Goal: Information Seeking & Learning: Compare options

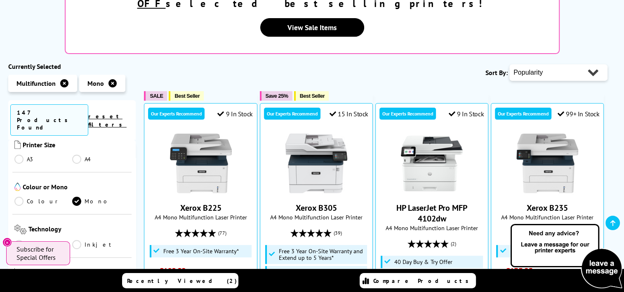
scroll to position [206, 0]
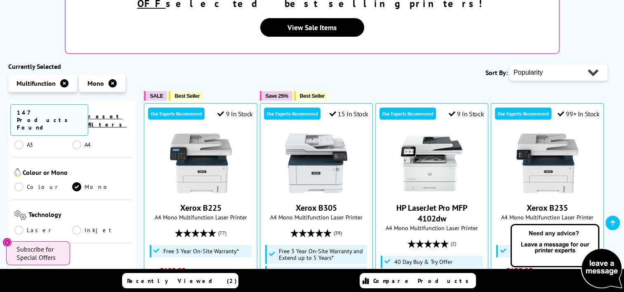
click at [77, 226] on link "Inkjet" at bounding box center [101, 230] width 58 height 9
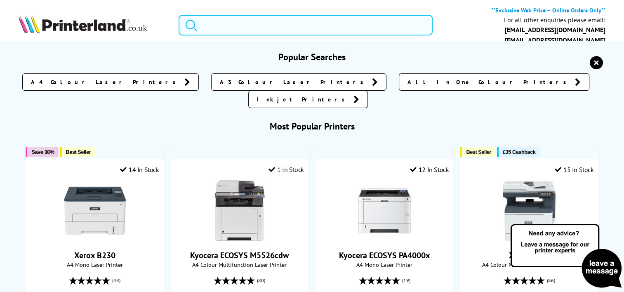
paste input "Kyocera ECOSYS M2640idw."
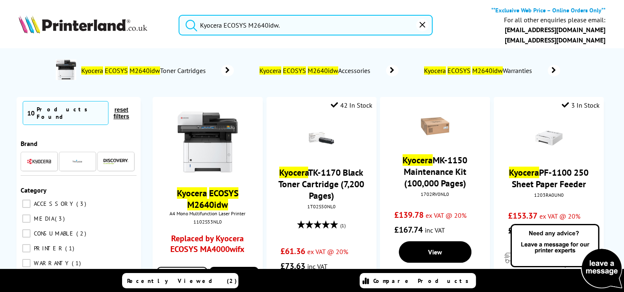
click at [179, 15] on button "submit" at bounding box center [189, 24] width 21 height 18
click at [314, 26] on input "Kyocera ECOSYS M2640idw." at bounding box center [306, 25] width 254 height 21
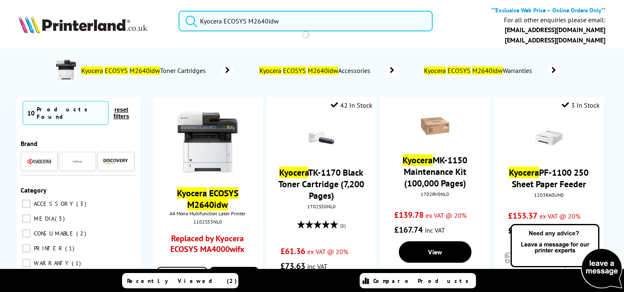
type input "Kyocera ECOSYS M2640idw"
click at [179, 11] on button "submit" at bounding box center [189, 20] width 21 height 18
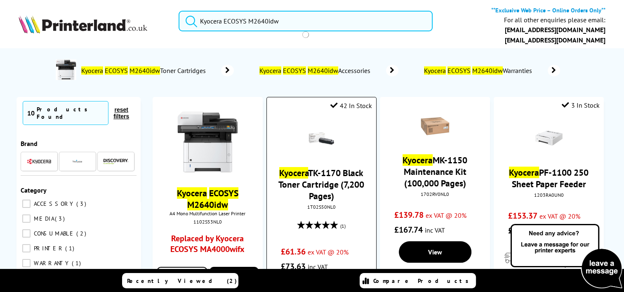
scroll to position [83, 0]
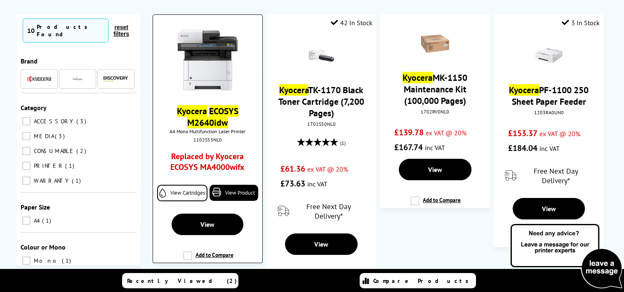
click at [203, 116] on mark "Kyocera" at bounding box center [192, 111] width 30 height 12
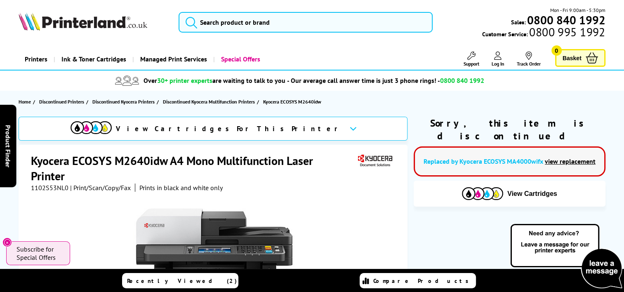
click at [560, 157] on link "view replacement" at bounding box center [570, 161] width 51 height 8
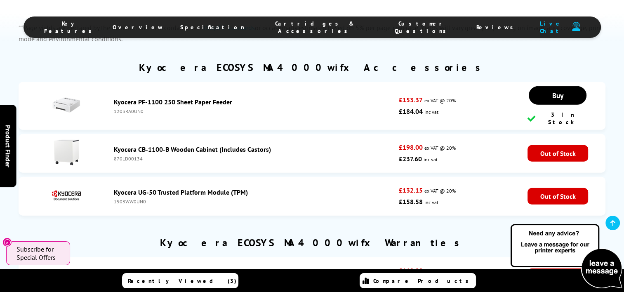
scroll to position [2270, 0]
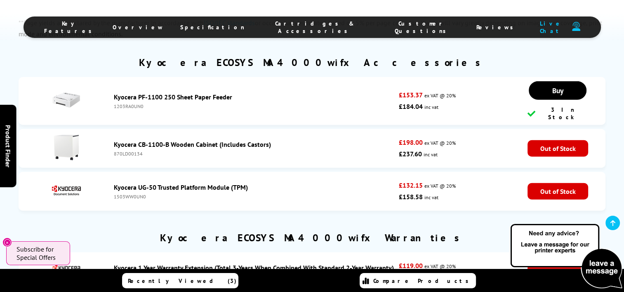
drag, startPoint x: 307, startPoint y: 128, endPoint x: 254, endPoint y: 171, distance: 67.7
click at [254, 171] on ul "Kyocera PF-1100 250 Sheet Paper Feeder 1203RA0UN0 £153.37 ex VAT @ 20% £184.04 …" at bounding box center [312, 146] width 587 height 138
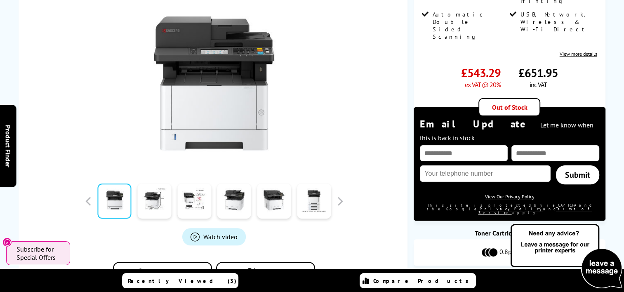
scroll to position [0, 0]
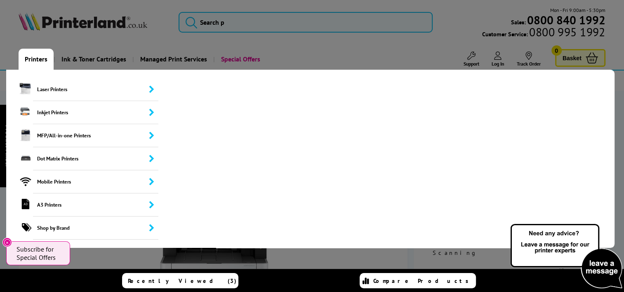
click at [35, 58] on link "Printers" at bounding box center [36, 59] width 35 height 21
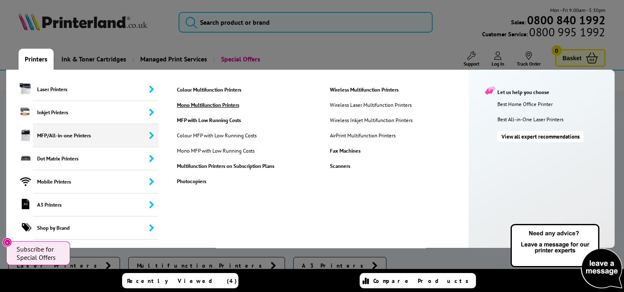
click at [193, 105] on link "Mono Multifunction Printers" at bounding box center [247, 105] width 152 height 7
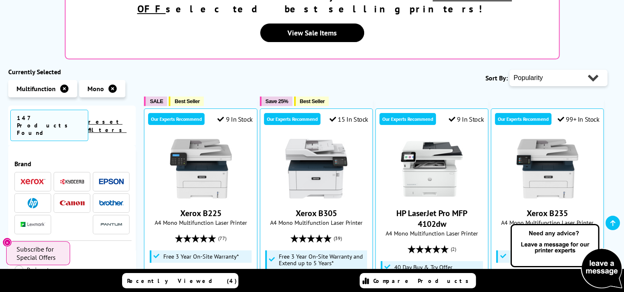
scroll to position [165, 0]
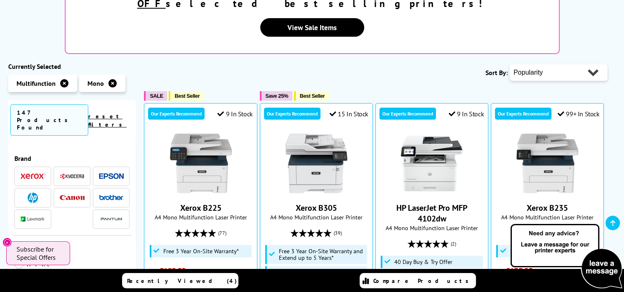
click at [74, 173] on img at bounding box center [72, 176] width 25 height 6
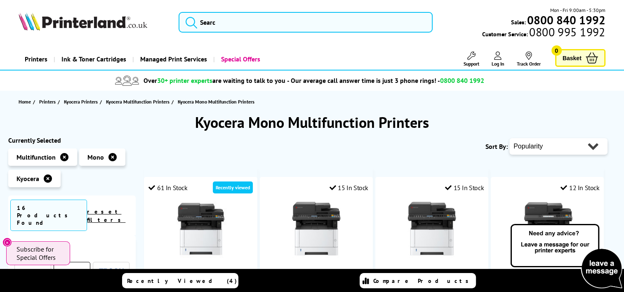
click at [586, 144] on select "Popularity Rating Price - Low to High Price - High to Low Running Costs - Low t…" at bounding box center [559, 146] width 98 height 17
select select "Price Ascending"
click at [510, 138] on select "Popularity Rating Price - Low to High Price - High to Low Running Costs - Low t…" at bounding box center [559, 146] width 98 height 17
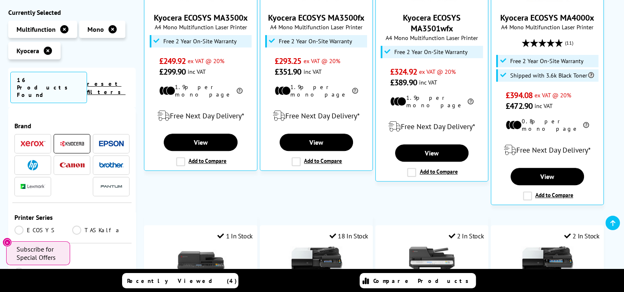
scroll to position [289, 0]
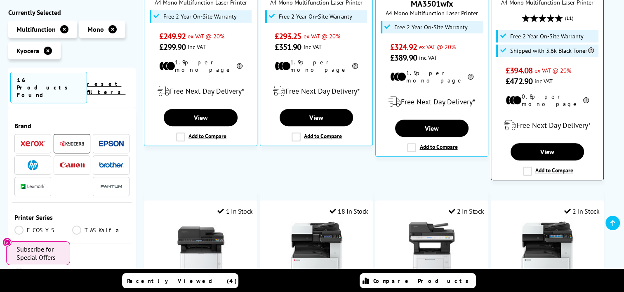
click at [526, 167] on label "Add to Compare" at bounding box center [548, 171] width 50 height 9
click at [0, 0] on input "Add to Compare" at bounding box center [0, 0] width 0 height 0
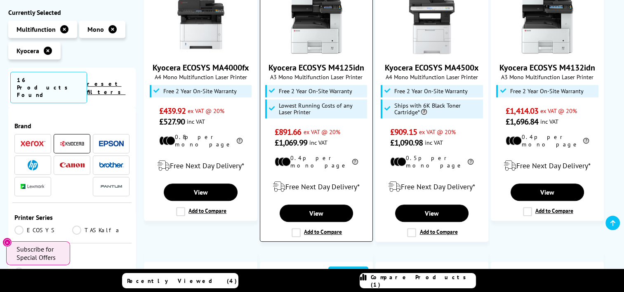
scroll to position [536, 0]
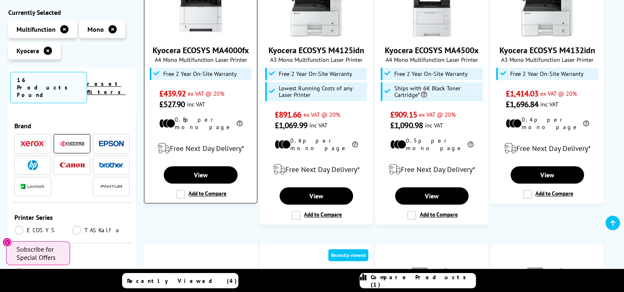
click at [183, 190] on label "Add to Compare" at bounding box center [201, 194] width 50 height 9
click at [0, 0] on input "Add to Compare" at bounding box center [0, 0] width 0 height 0
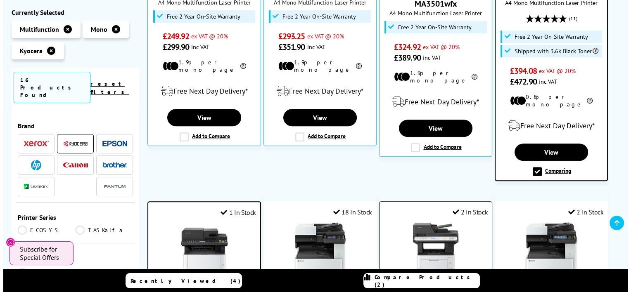
scroll to position [248, 0]
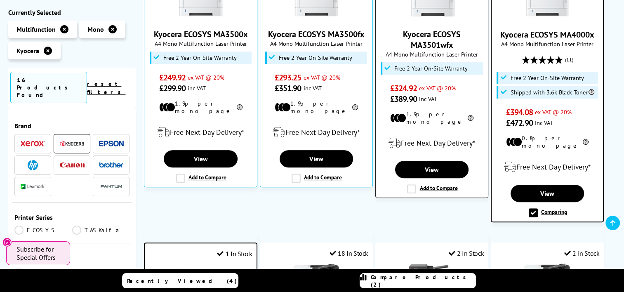
click at [410, 184] on label "Add to Compare" at bounding box center [432, 188] width 50 height 9
click at [0, 0] on input "Add to Compare" at bounding box center [0, 0] width 0 height 0
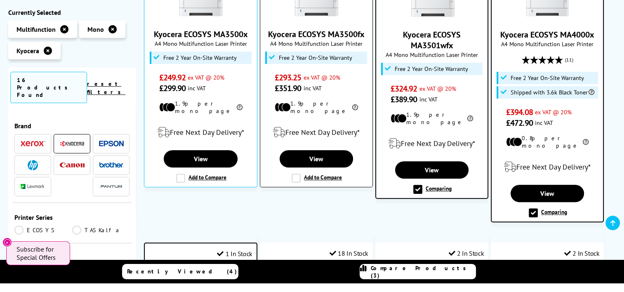
click at [295, 174] on label "Add to Compare" at bounding box center [317, 178] width 50 height 9
click at [0, 0] on input "Add to Compare" at bounding box center [0, 0] width 0 height 0
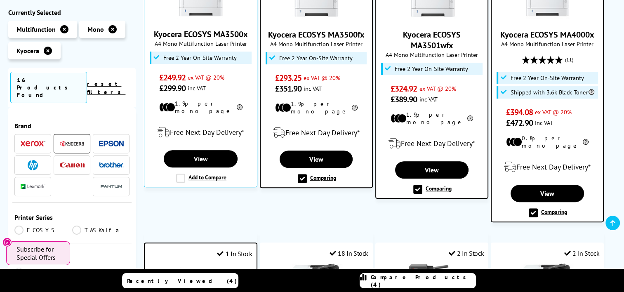
click at [452, 283] on link "Compare Products (4)" at bounding box center [418, 280] width 116 height 15
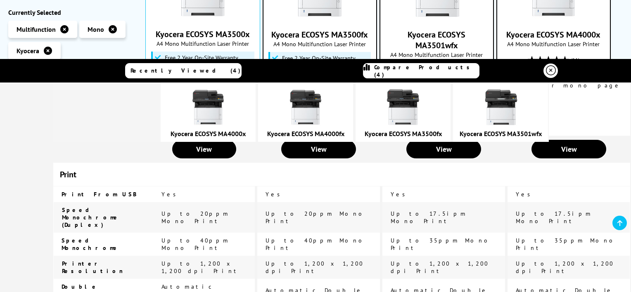
drag, startPoint x: 66, startPoint y: 152, endPoint x: 34, endPoint y: 198, distance: 56.7
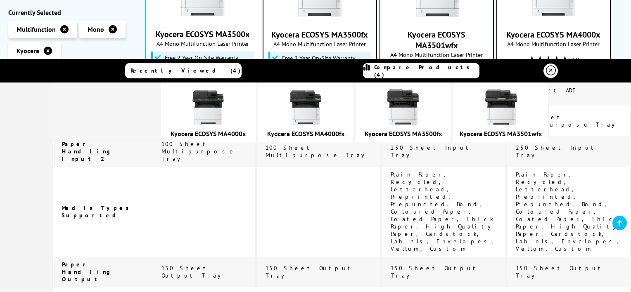
scroll to position [1734, 0]
click at [320, 112] on img at bounding box center [305, 107] width 41 height 41
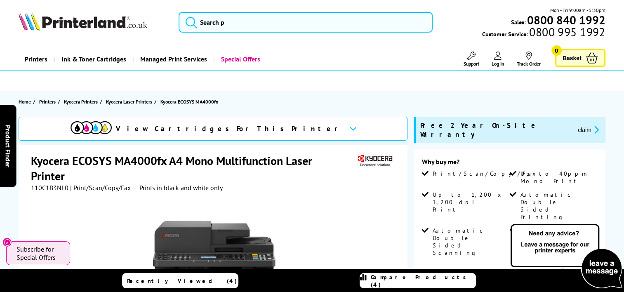
click at [79, 24] on img at bounding box center [83, 21] width 129 height 18
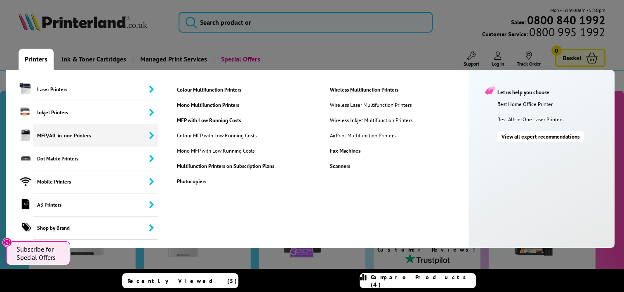
click at [43, 130] on span "MFP/All-in-one Printers" at bounding box center [95, 135] width 125 height 23
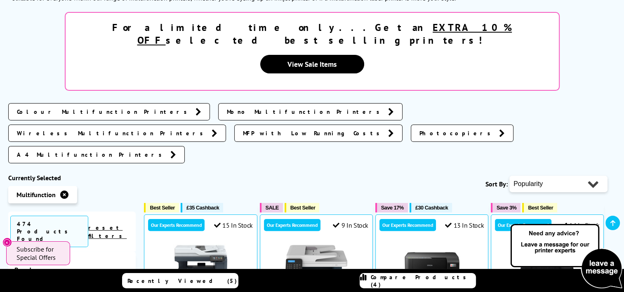
scroll to position [289, 0]
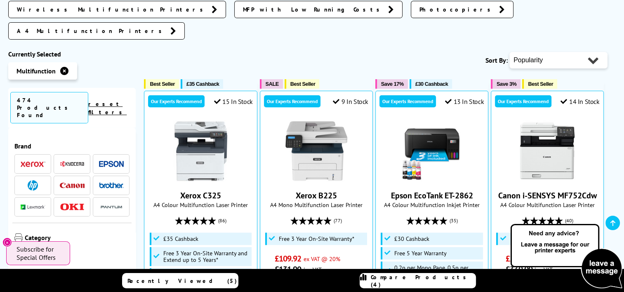
click at [35, 161] on img at bounding box center [33, 164] width 25 height 6
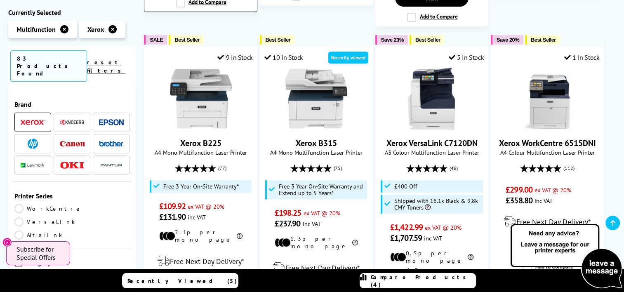
scroll to position [578, 0]
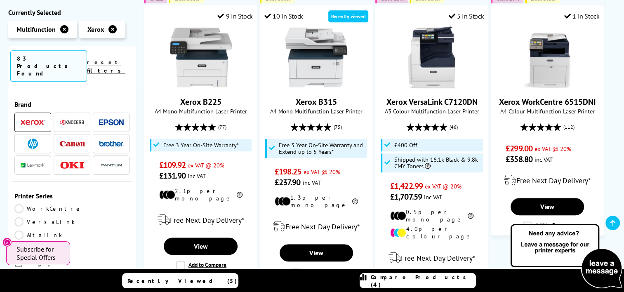
click at [17, 204] on link "WorkCentre" at bounding box center [48, 208] width 68 height 9
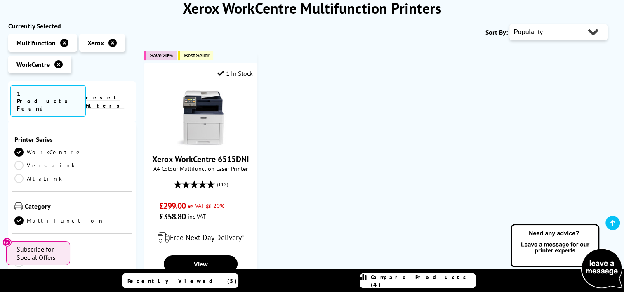
scroll to position [165, 0]
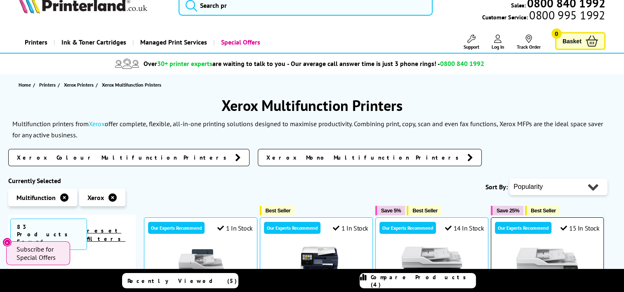
scroll to position [16, 0]
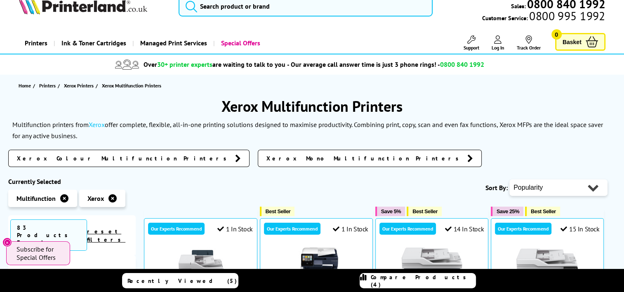
click at [522, 186] on select "Popularity Rating Price - Low to High Price - High to Low Running Costs - Low t…" at bounding box center [559, 188] width 98 height 17
select select "Rating"
click at [510, 180] on select "Popularity Rating Price - Low to High Price - High to Low Running Costs - Low t…" at bounding box center [559, 188] width 98 height 17
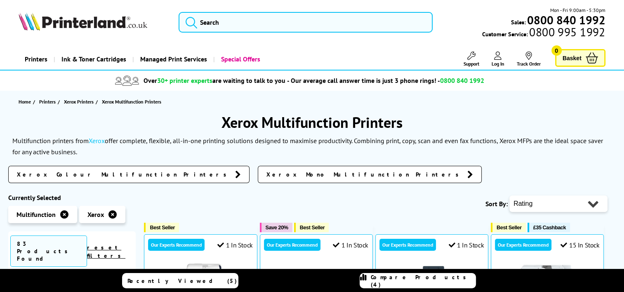
click at [532, 200] on select "Popularity Rating Price - Low to High Price - High to Low Running Costs - Low t…" at bounding box center [559, 204] width 98 height 17
select select "Price Ascending"
click at [510, 196] on select "Popularity Rating Price - Low to High Price - High to Low Running Costs - Low t…" at bounding box center [559, 204] width 98 height 17
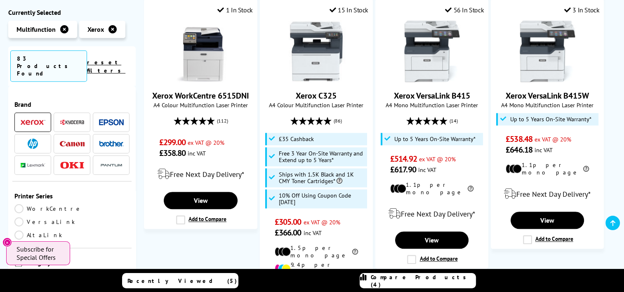
scroll to position [908, 0]
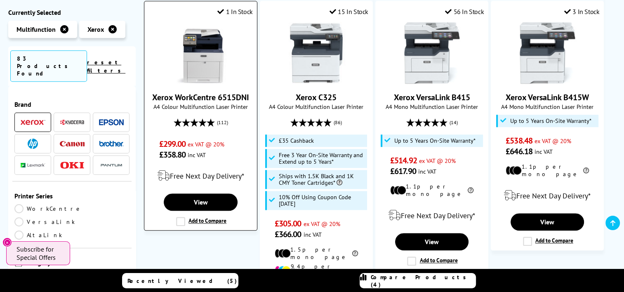
click at [206, 49] on img at bounding box center [201, 53] width 62 height 62
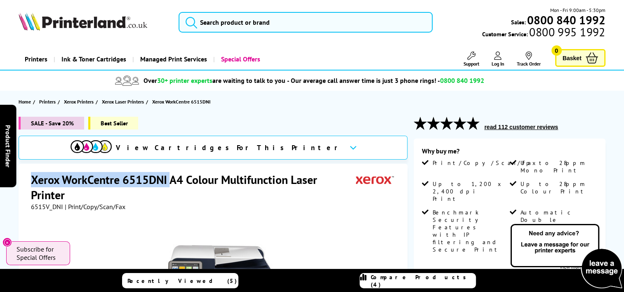
drag, startPoint x: 170, startPoint y: 180, endPoint x: 30, endPoint y: 182, distance: 139.5
copy h1 "Xerox WorkCentre 6515DNI"
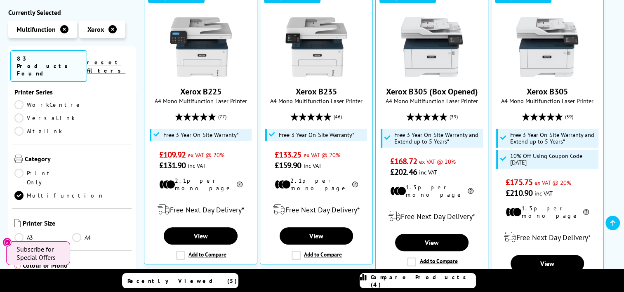
scroll to position [124, 0]
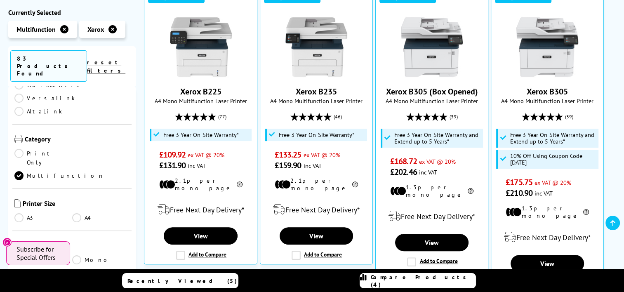
click at [78, 213] on link "A4" at bounding box center [101, 217] width 58 height 9
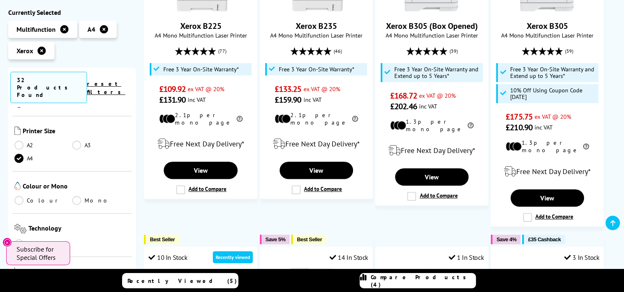
scroll to position [206, 0]
click at [74, 194] on link "Mono" at bounding box center [101, 198] width 58 height 9
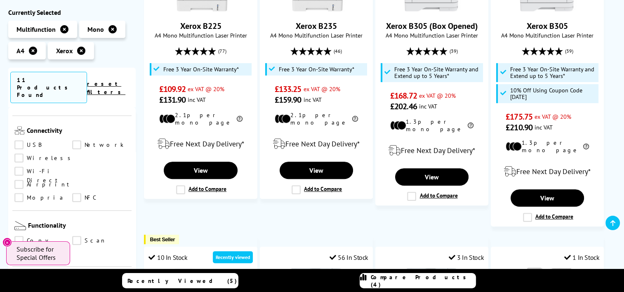
scroll to position [371, 0]
click at [20, 184] on link "Airprint" at bounding box center [43, 188] width 59 height 9
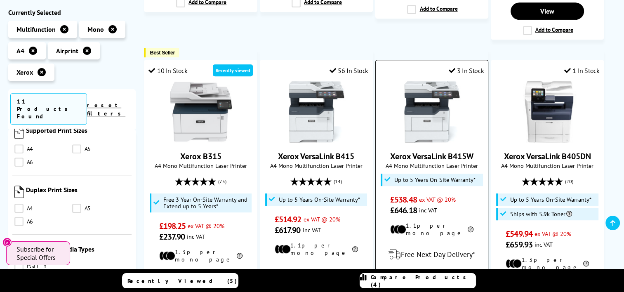
scroll to position [454, 0]
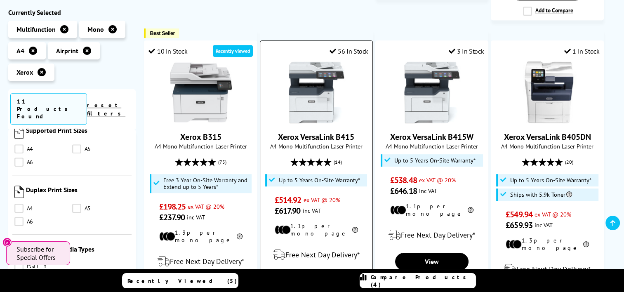
click at [297, 96] on img at bounding box center [317, 92] width 62 height 62
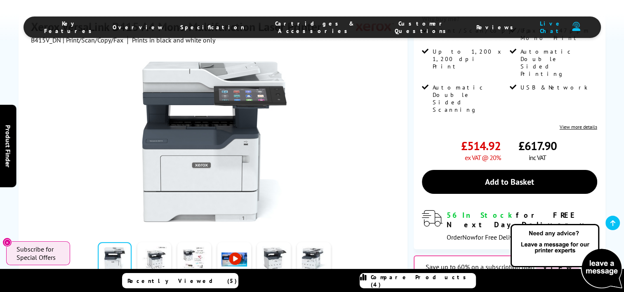
scroll to position [289, 0]
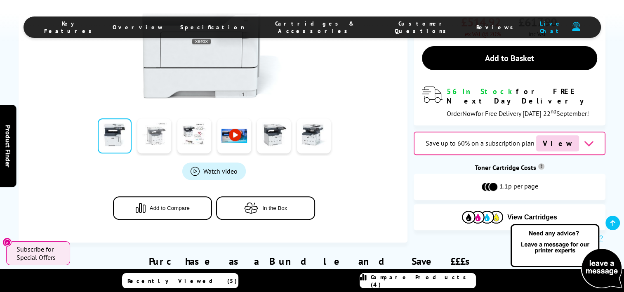
click at [150, 118] on link at bounding box center [154, 135] width 34 height 35
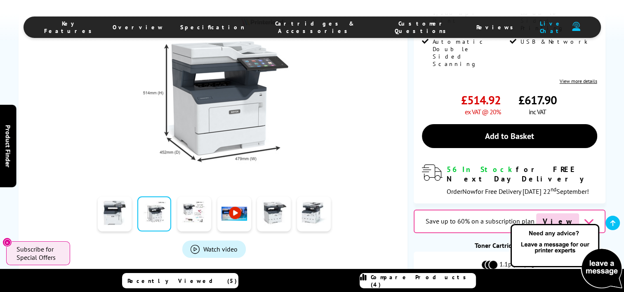
scroll to position [206, 0]
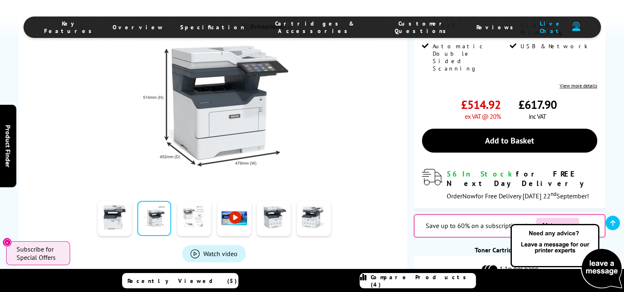
click at [205, 201] on link at bounding box center [194, 218] width 34 height 35
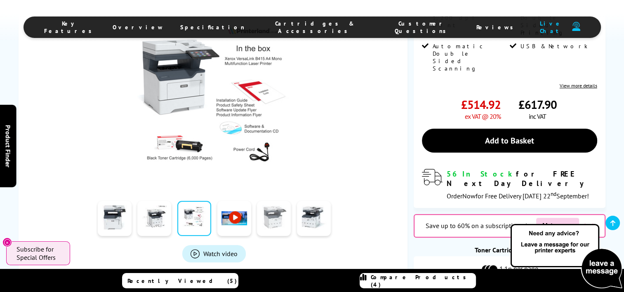
click at [279, 201] on link at bounding box center [274, 218] width 34 height 35
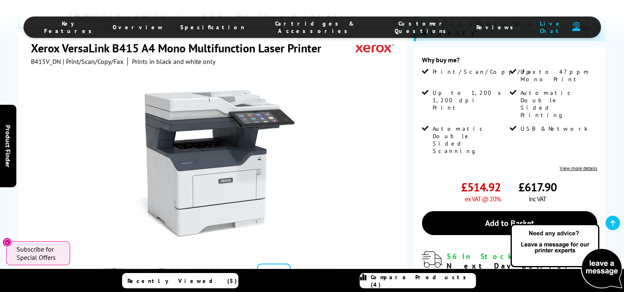
scroll to position [165, 0]
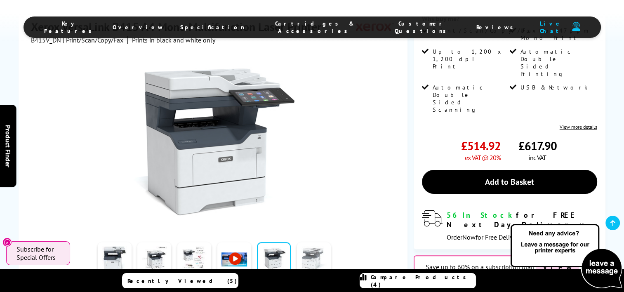
click at [307, 242] on link at bounding box center [314, 259] width 34 height 35
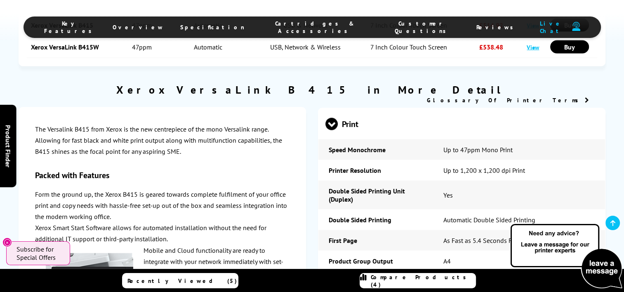
scroll to position [1651, 0]
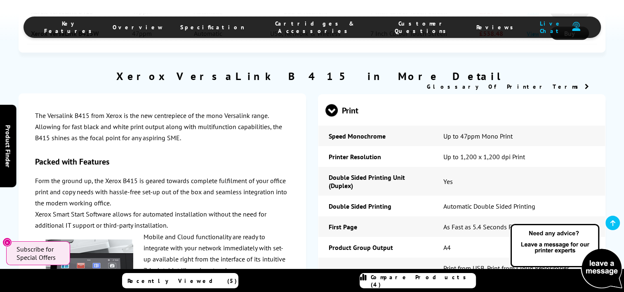
click at [296, 27] on span "Cartridges & Accessories" at bounding box center [315, 27] width 108 height 15
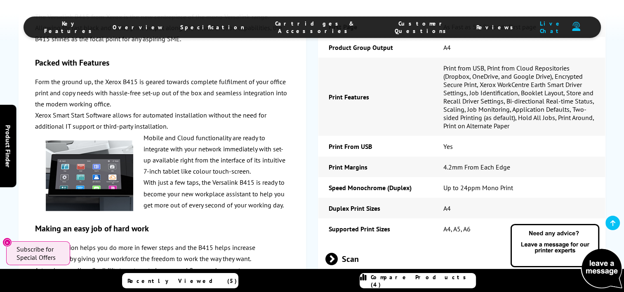
scroll to position [1716, 0]
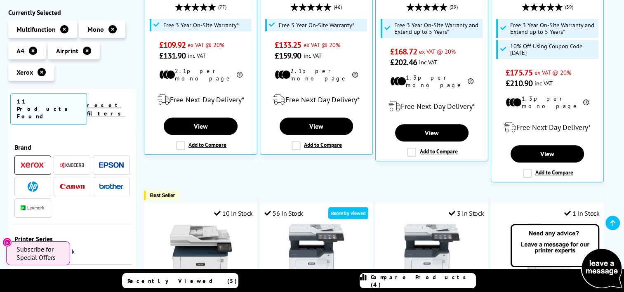
scroll to position [289, 0]
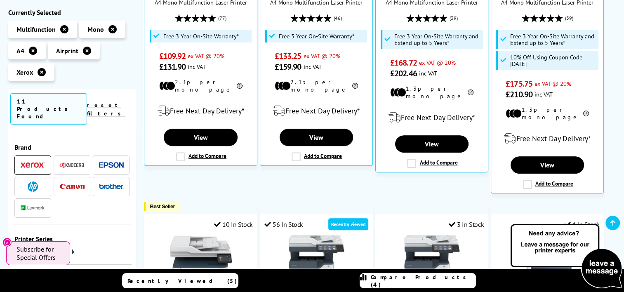
click at [41, 71] on icon at bounding box center [42, 72] width 8 height 8
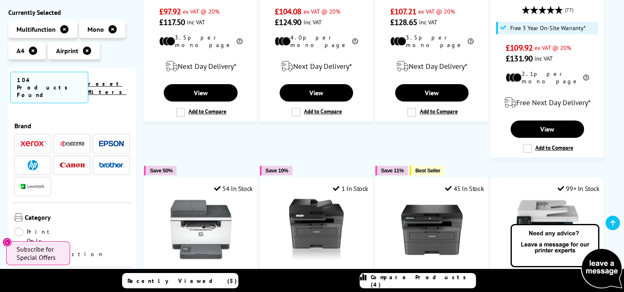
click at [74, 139] on span at bounding box center [72, 144] width 25 height 10
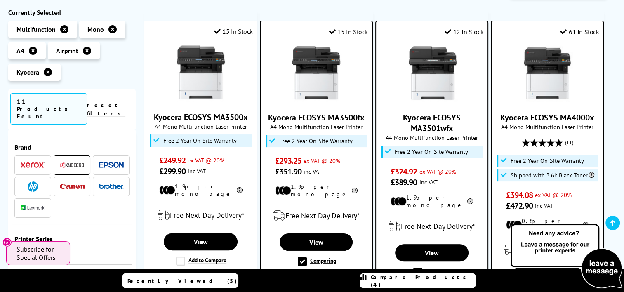
scroll to position [165, 0]
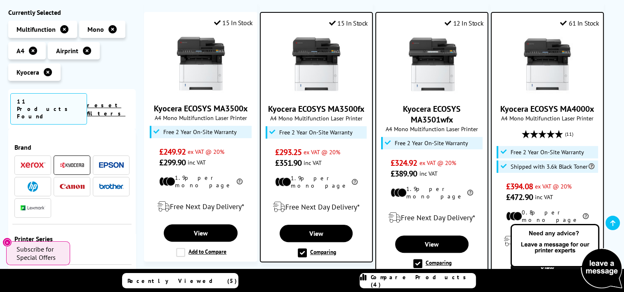
click at [535, 67] on img at bounding box center [548, 64] width 62 height 62
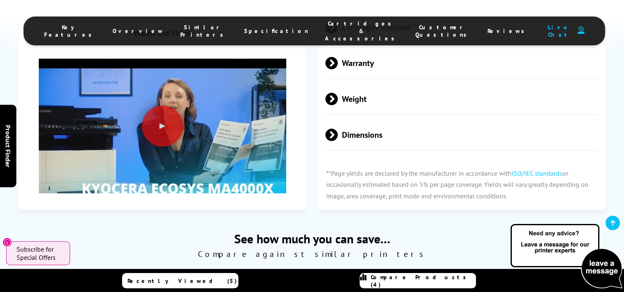
scroll to position [1857, 0]
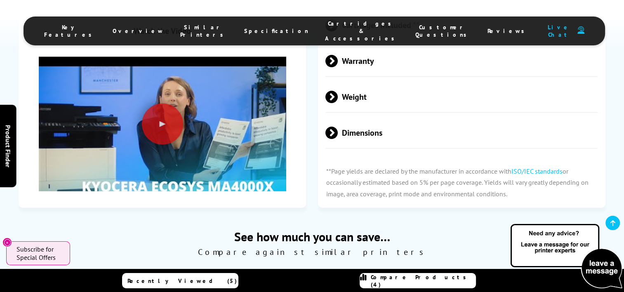
click at [336, 27] on span "Cartridges & Accessories" at bounding box center [362, 31] width 74 height 22
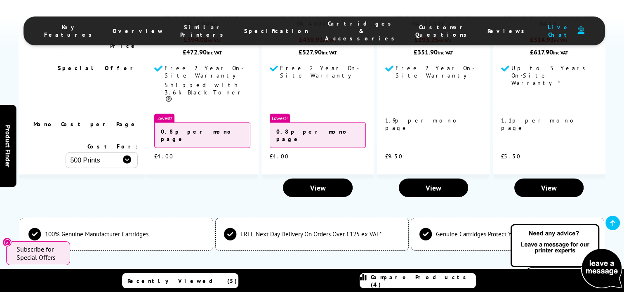
scroll to position [2040, 0]
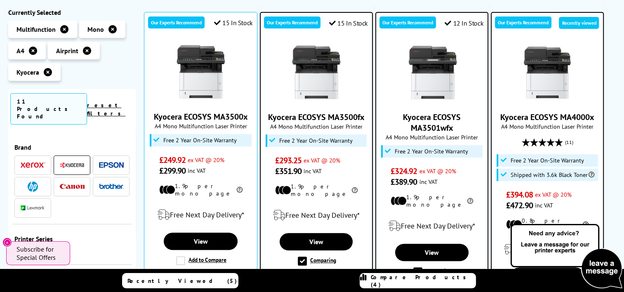
click at [47, 71] on icon at bounding box center [48, 72] width 8 height 8
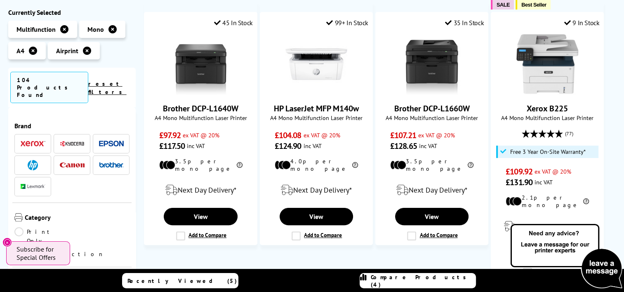
click at [111, 162] on img at bounding box center [111, 165] width 25 height 6
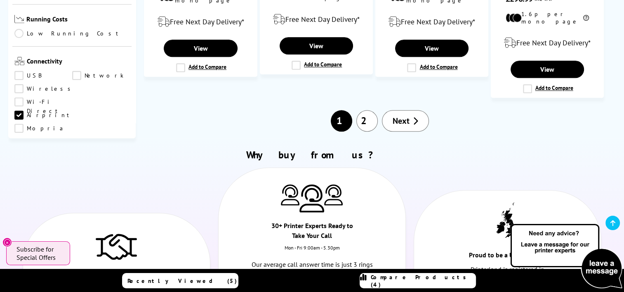
scroll to position [83, 0]
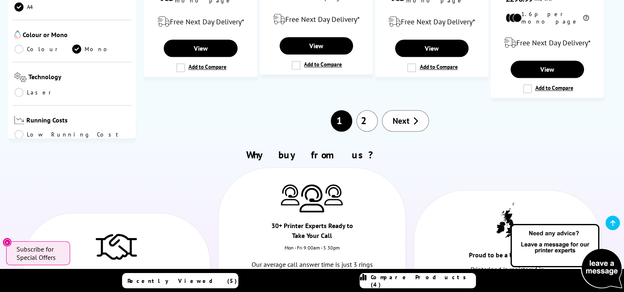
click at [20, 130] on link "Low Running Cost" at bounding box center [71, 134] width 115 height 9
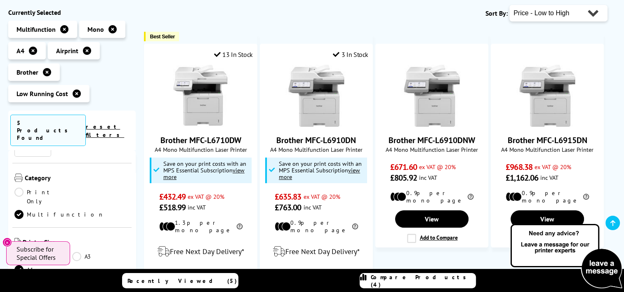
scroll to position [127, 0]
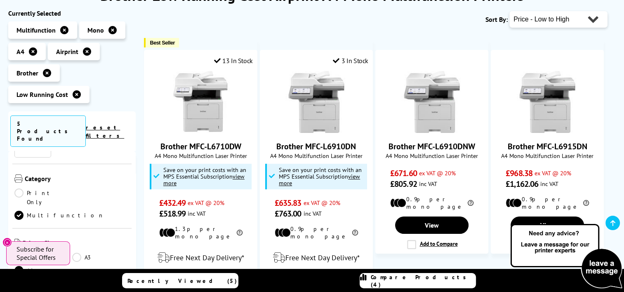
click at [47, 74] on icon at bounding box center [47, 73] width 8 height 8
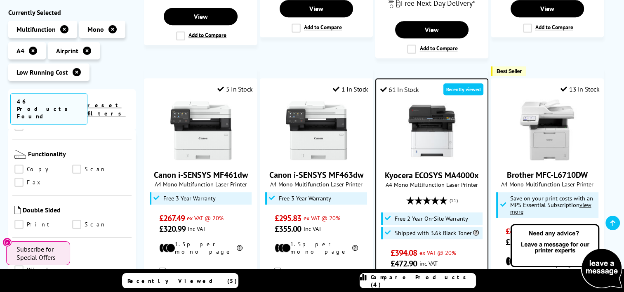
scroll to position [454, 0]
click at [20, 220] on link "Print" at bounding box center [43, 224] width 58 height 9
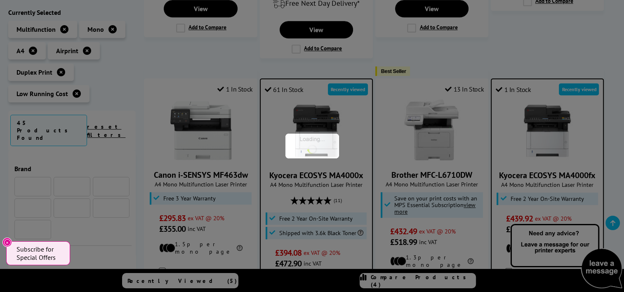
scroll to position [454, 0]
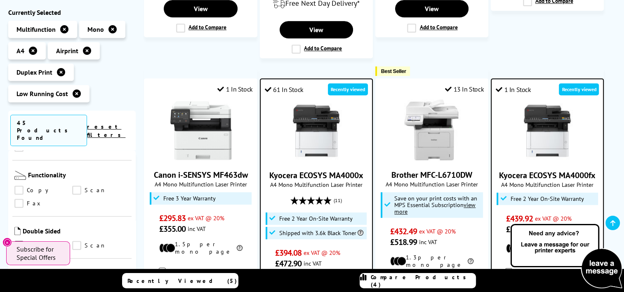
click at [79, 241] on link "Scan" at bounding box center [101, 245] width 58 height 9
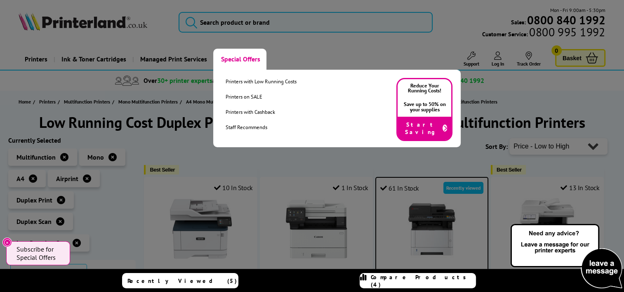
click at [232, 57] on link "Special Offers" at bounding box center [239, 59] width 53 height 21
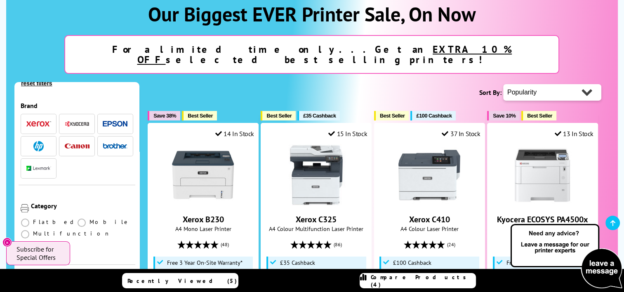
scroll to position [83, 0]
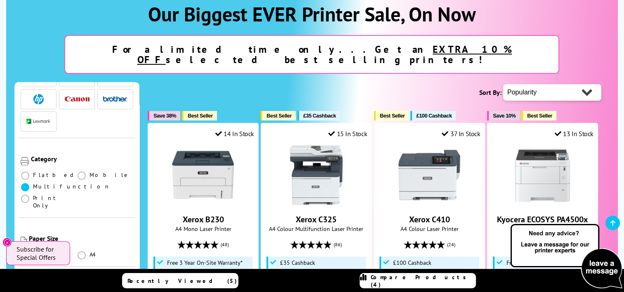
click at [25, 183] on span at bounding box center [25, 187] width 8 height 8
click at [33, 184] on input "radio" at bounding box center [33, 184] width 0 height 0
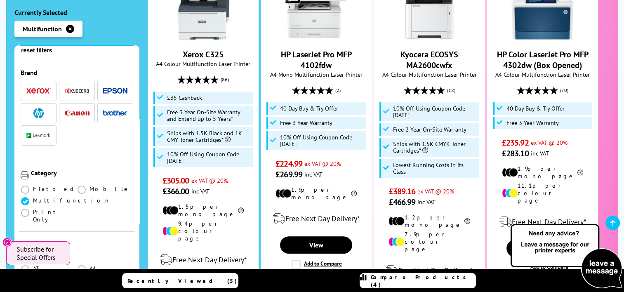
scroll to position [83, 0]
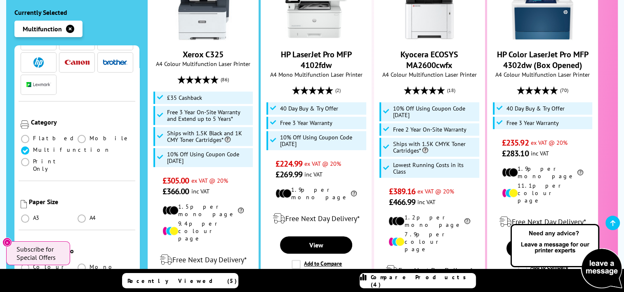
click at [82, 214] on ul "A3 A4" at bounding box center [77, 220] width 113 height 12
click at [80, 215] on span at bounding box center [82, 219] width 8 height 8
click at [90, 215] on input "radio" at bounding box center [90, 215] width 0 height 0
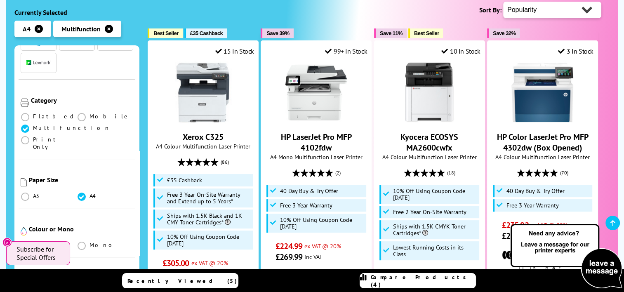
scroll to position [124, 0]
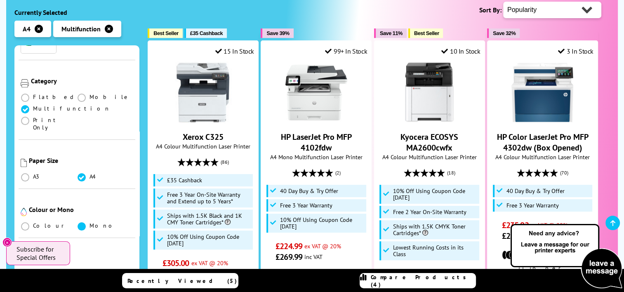
click at [82, 222] on span at bounding box center [82, 226] width 8 height 8
click at [90, 223] on input "radio" at bounding box center [90, 223] width 0 height 0
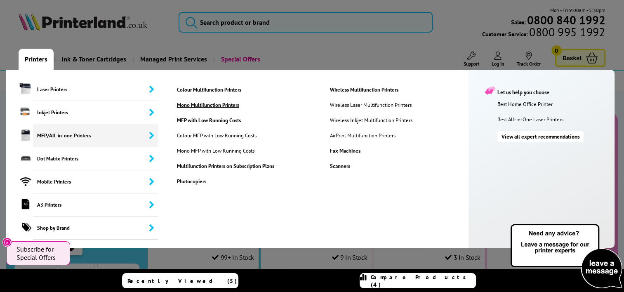
click at [193, 104] on link "Mono Multifunction Printers" at bounding box center [247, 105] width 152 height 7
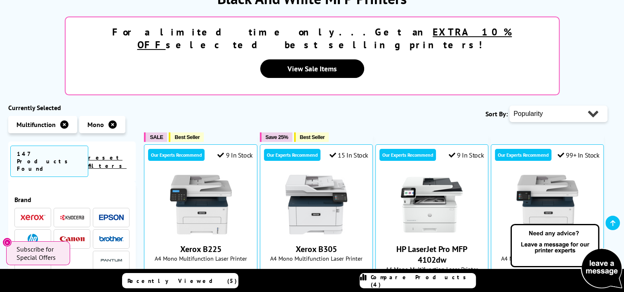
click at [60, 215] on img at bounding box center [72, 218] width 25 height 6
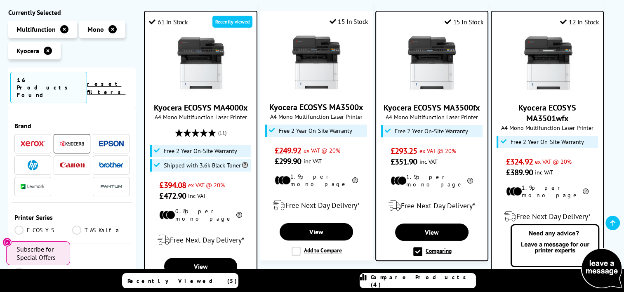
scroll to position [165, 0]
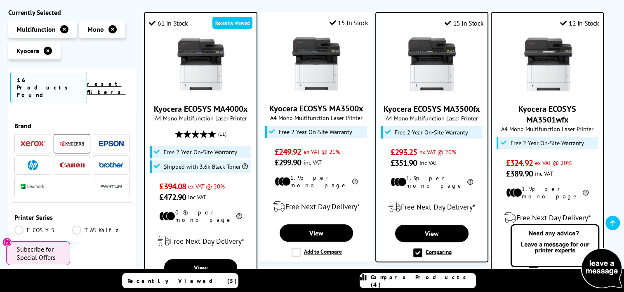
click at [213, 79] on img at bounding box center [201, 64] width 62 height 62
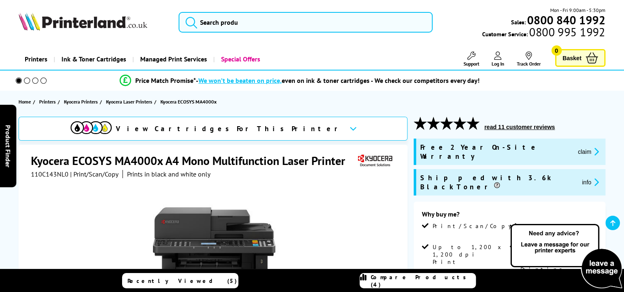
scroll to position [206, 0]
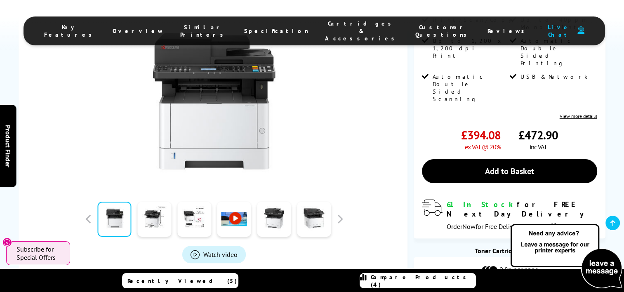
click at [238, 202] on link at bounding box center [234, 219] width 34 height 35
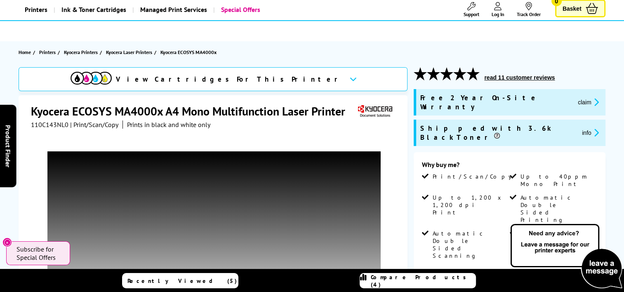
scroll to position [0, 0]
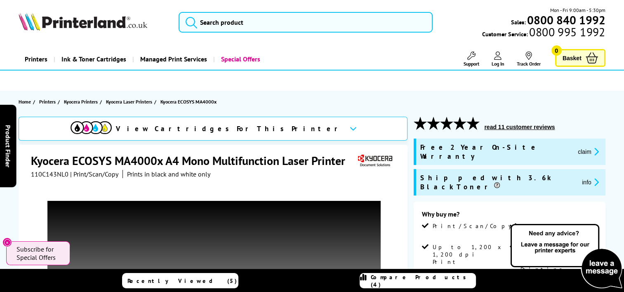
click at [512, 128] on button "read 11 customer reviews" at bounding box center [520, 126] width 76 height 7
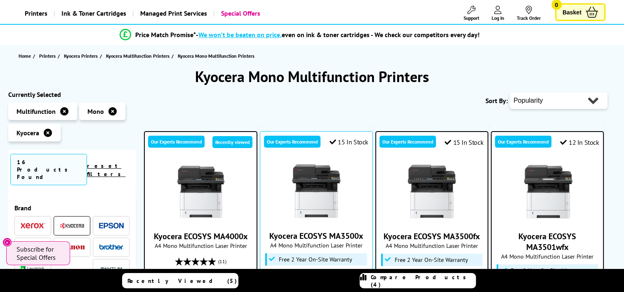
scroll to position [41, 0]
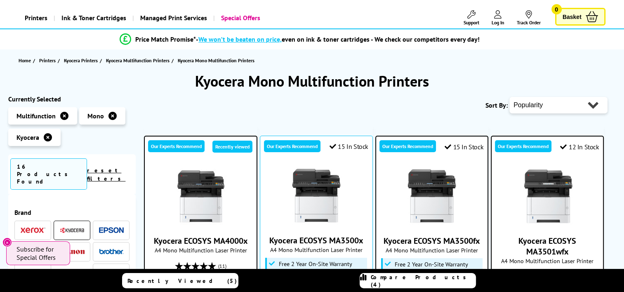
click at [401, 97] on div "Sort By: Popularity Rating Price - Low to High Price - High to Low Running Cost…" at bounding box center [376, 105] width 464 height 21
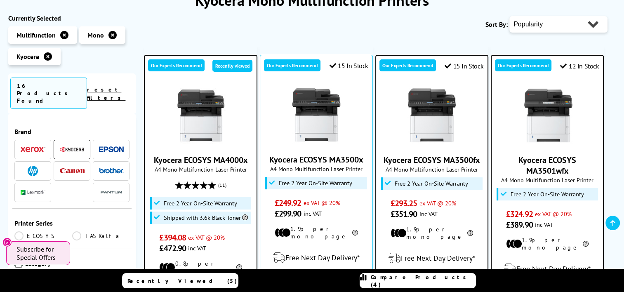
scroll to position [124, 0]
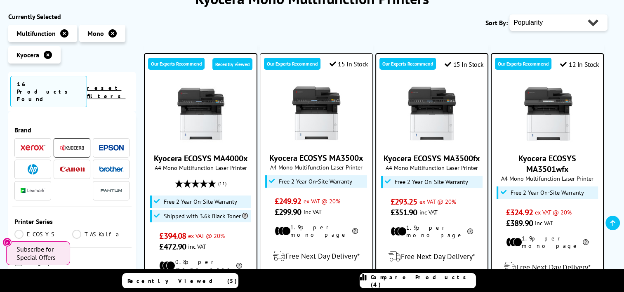
click at [372, 102] on div "Our Experts Recommend 15 In Stock Kyocera ECOSYS MA3500x A4 Mono Multifunction …" at bounding box center [316, 182] width 113 height 258
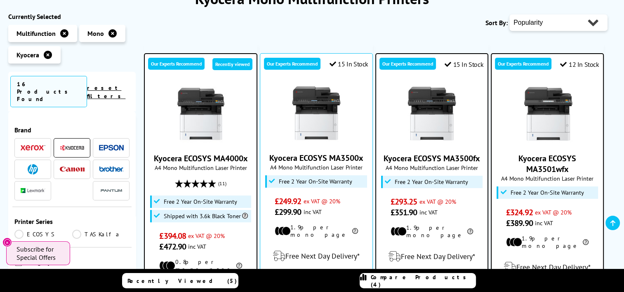
click at [397, 29] on div "Sort By: Popularity Rating Price - Low to High Price - High to Low Running Cost…" at bounding box center [376, 22] width 464 height 21
click at [599, 21] on select "Popularity Rating Price - Low to High Price - High to Low Running Costs - Low t…" at bounding box center [559, 22] width 98 height 17
select select "Price Ascending"
click at [510, 14] on select "Popularity Rating Price - Low to High Price - High to Low Running Costs - Low t…" at bounding box center [559, 22] width 98 height 17
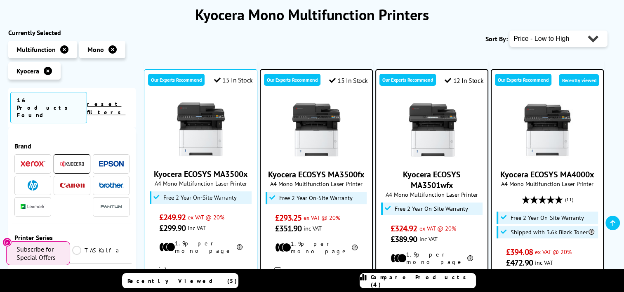
scroll to position [124, 0]
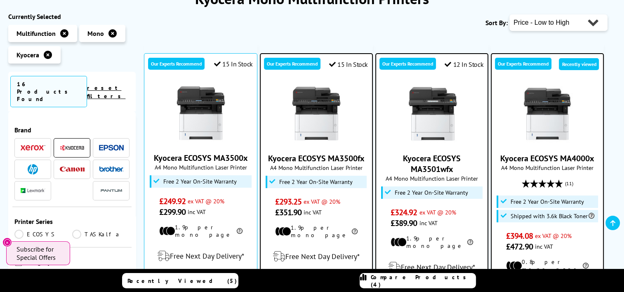
click at [545, 126] on img at bounding box center [548, 114] width 62 height 62
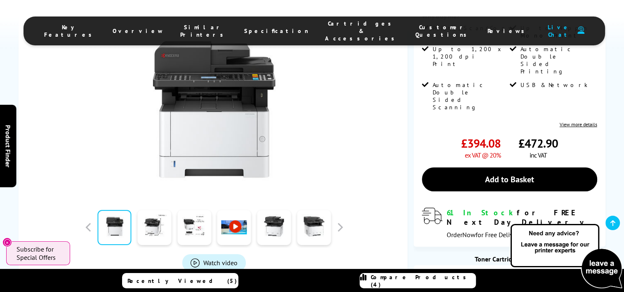
scroll to position [289, 0]
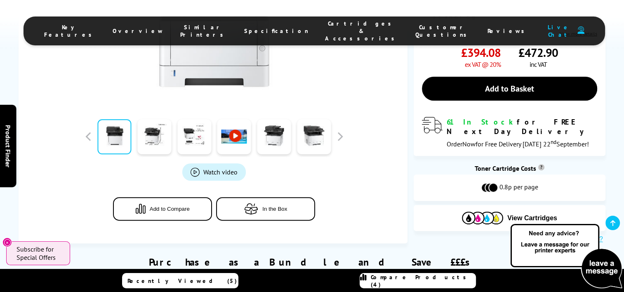
click at [317, 31] on li "Cartridges & Accessories" at bounding box center [362, 31] width 90 height 22
click at [325, 23] on span "Cartridges & Accessories" at bounding box center [362, 31] width 74 height 22
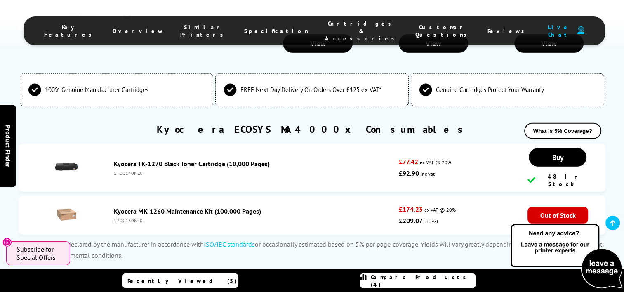
scroll to position [2335, 0]
drag, startPoint x: 143, startPoint y: 109, endPoint x: 113, endPoint y: 109, distance: 29.7
click at [113, 159] on div "Kyocera TK-1270 Black Toner Cartridge (10,000 Pages) 1T0C140NL0" at bounding box center [254, 167] width 289 height 17
copy div "1T0C140NL0"
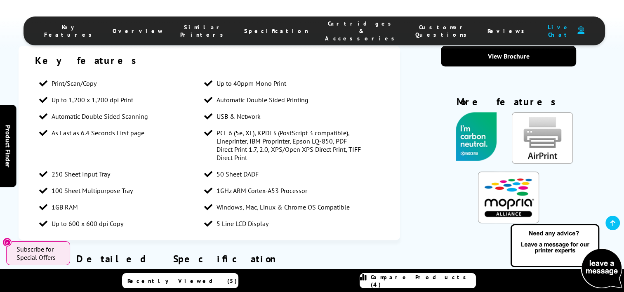
scroll to position [602, 0]
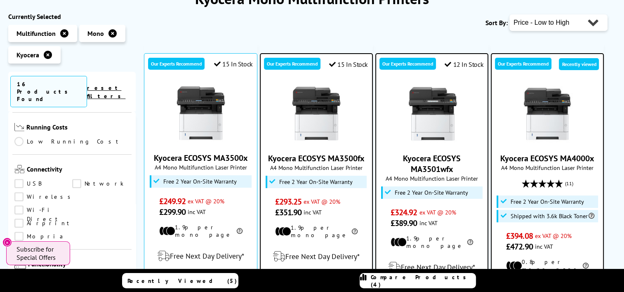
scroll to position [330, 0]
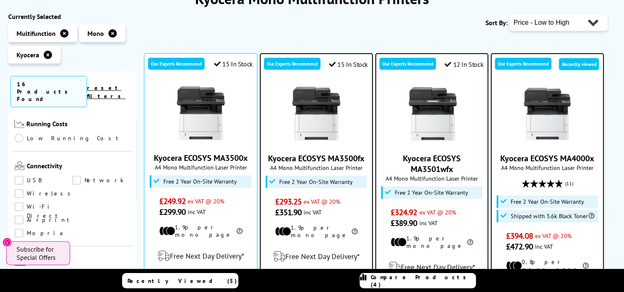
click at [18, 176] on link "USB" at bounding box center [43, 180] width 58 height 9
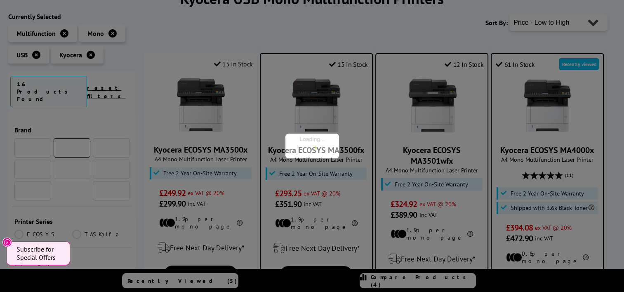
scroll to position [330, 0]
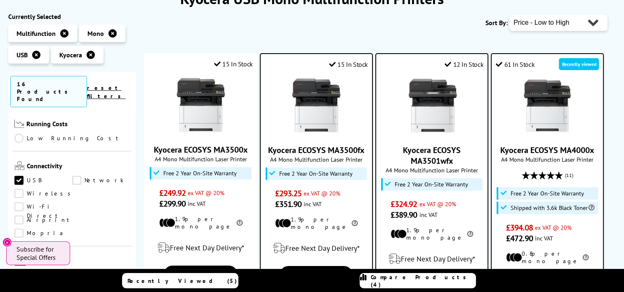
click at [18, 189] on link "Wireless" at bounding box center [44, 193] width 61 height 9
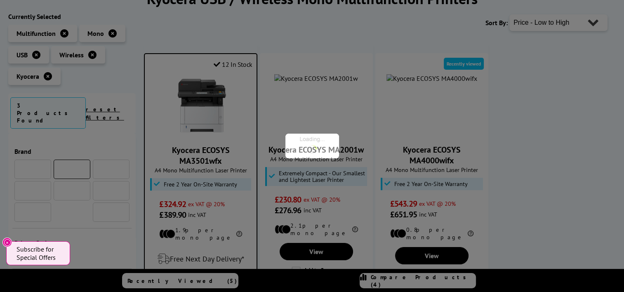
scroll to position [330, 0]
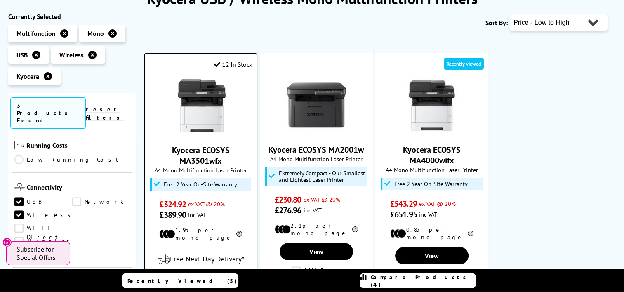
click at [18, 237] on link "Airprint" at bounding box center [43, 241] width 59 height 9
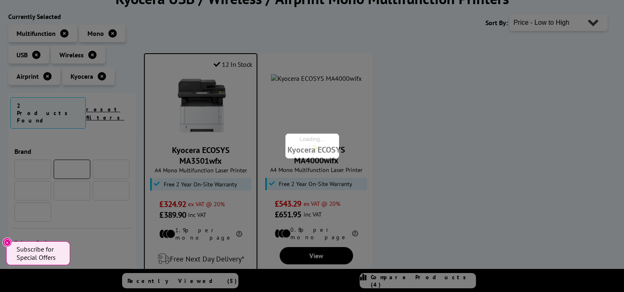
scroll to position [330, 0]
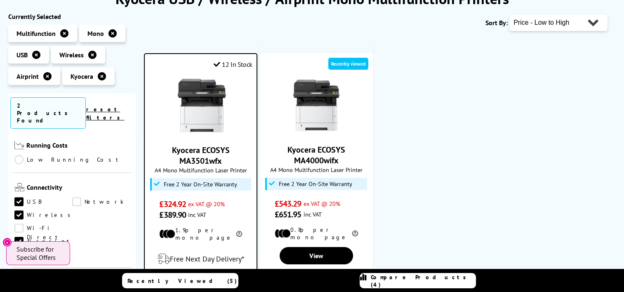
click at [72, 197] on link "Network" at bounding box center [101, 201] width 58 height 9
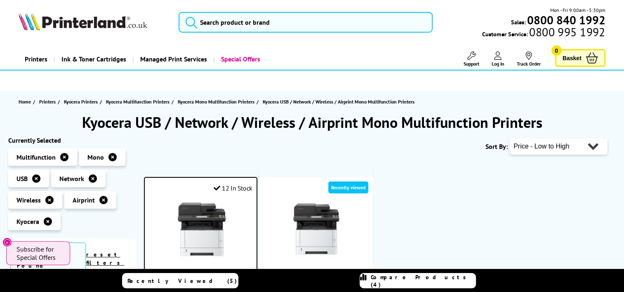
click at [46, 222] on icon at bounding box center [48, 221] width 8 height 8
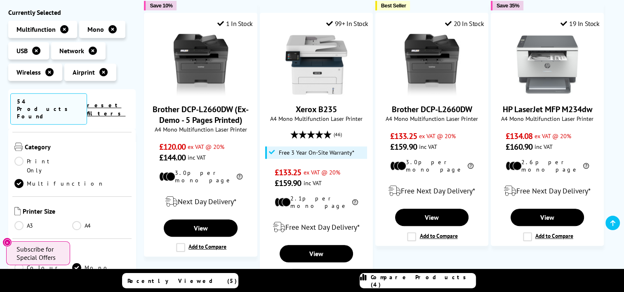
scroll to position [83, 0]
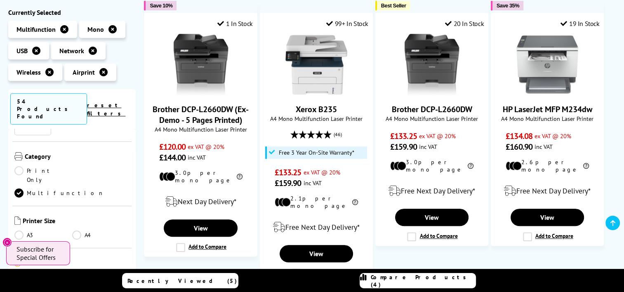
click at [76, 231] on link "A4" at bounding box center [101, 235] width 58 height 9
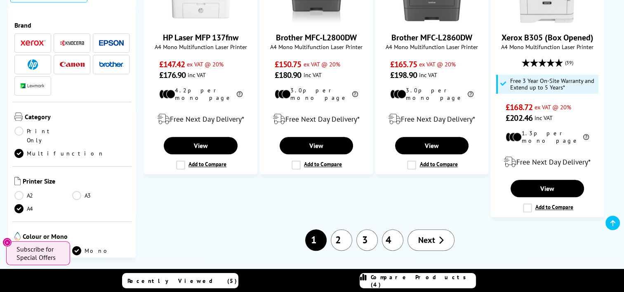
scroll to position [825, 0]
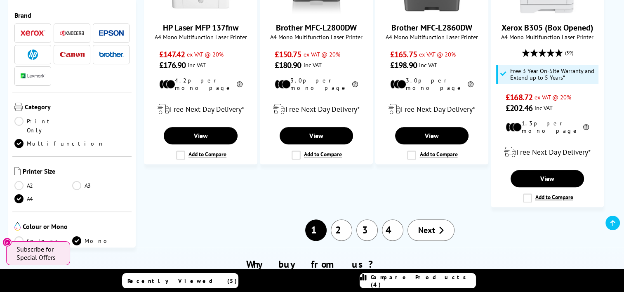
click at [341, 220] on link "2" at bounding box center [341, 230] width 21 height 21
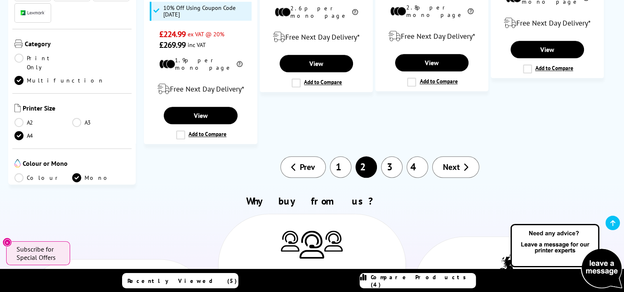
scroll to position [990, 0]
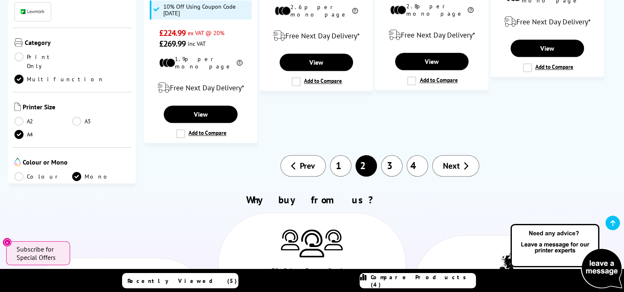
click at [461, 155] on link "Next" at bounding box center [455, 165] width 47 height 21
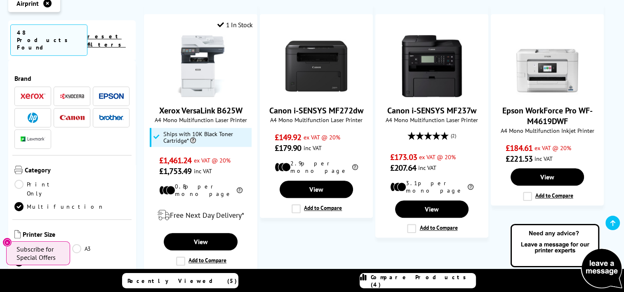
scroll to position [784, 0]
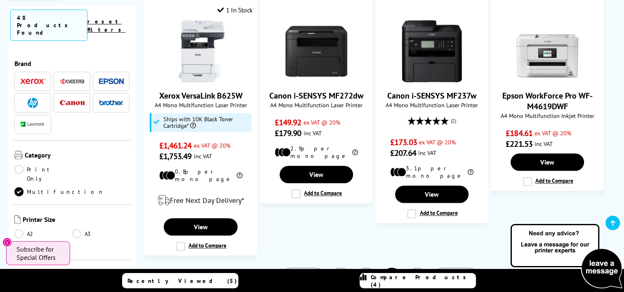
click at [464, 268] on link "Next" at bounding box center [455, 278] width 47 height 21
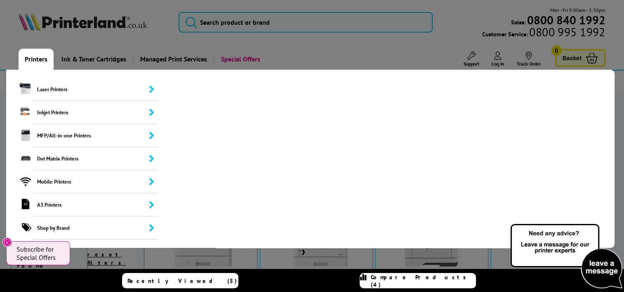
click at [34, 57] on link "Printers" at bounding box center [36, 59] width 35 height 21
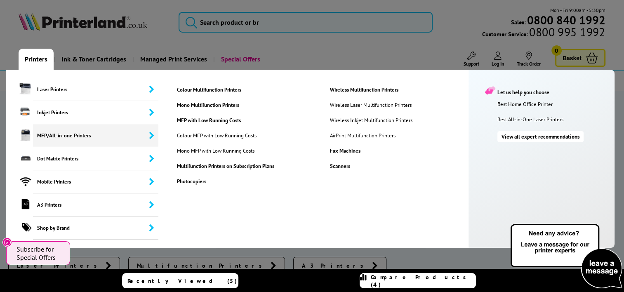
click at [43, 136] on span "MFP/All-in-one Printers" at bounding box center [95, 135] width 125 height 23
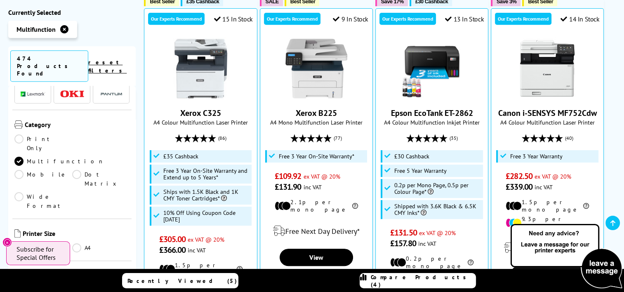
scroll to position [124, 0]
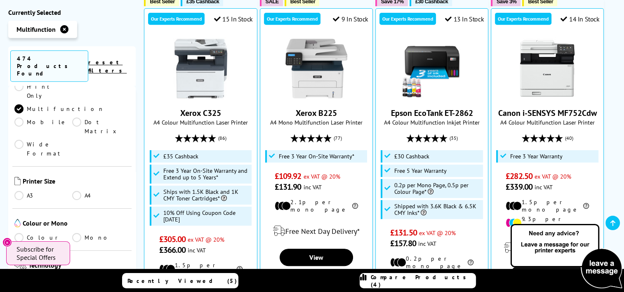
click at [76, 191] on link "A4" at bounding box center [101, 195] width 58 height 9
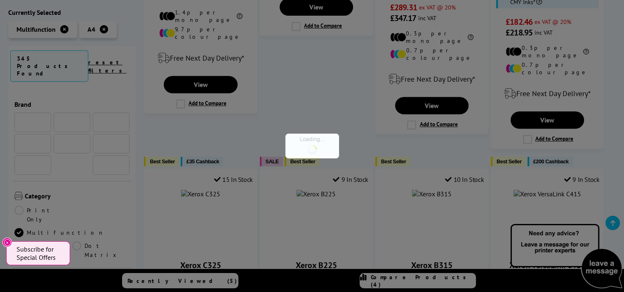
scroll to position [124, 0]
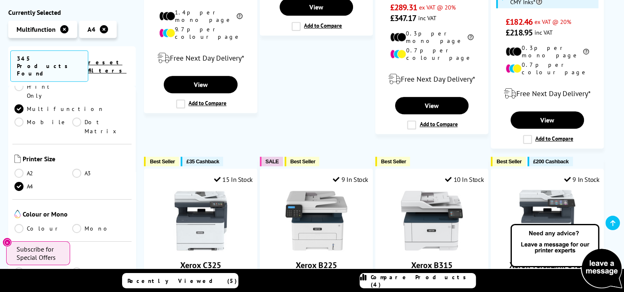
click at [75, 224] on link "Mono" at bounding box center [101, 228] width 58 height 9
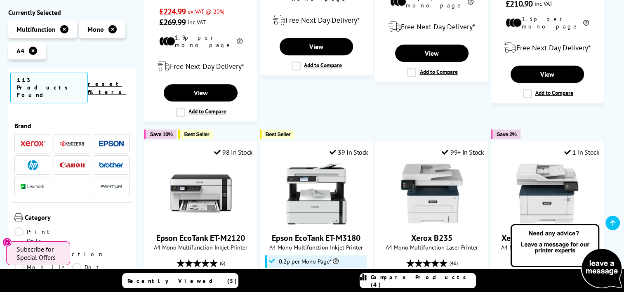
click at [38, 139] on span at bounding box center [33, 144] width 25 height 10
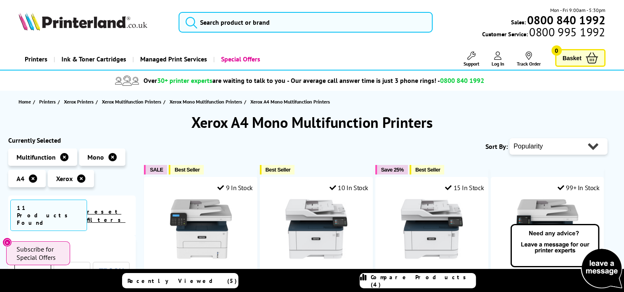
click at [581, 144] on select "Popularity Rating Price - Low to High Price - High to Low Running Costs - Low t…" at bounding box center [559, 146] width 98 height 17
select select "Price Ascending"
click at [510, 138] on select "Popularity Rating Price - Low to High Price - High to Low Running Costs - Low t…" at bounding box center [559, 146] width 98 height 17
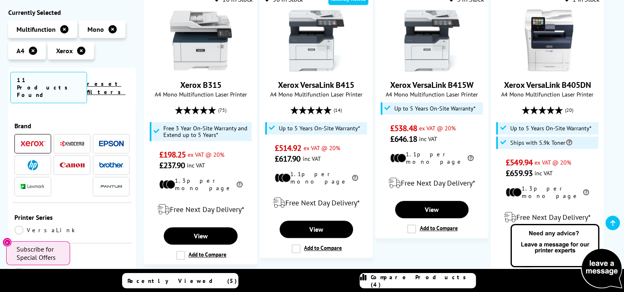
scroll to position [495, 0]
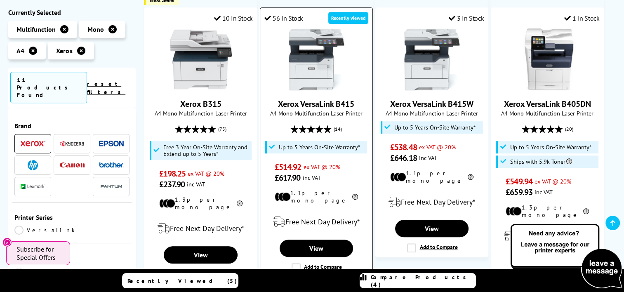
click at [307, 35] on img at bounding box center [317, 59] width 62 height 62
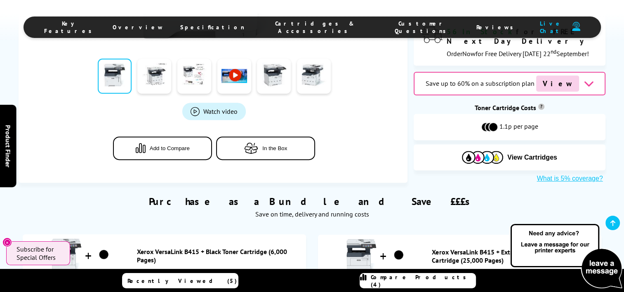
scroll to position [371, 0]
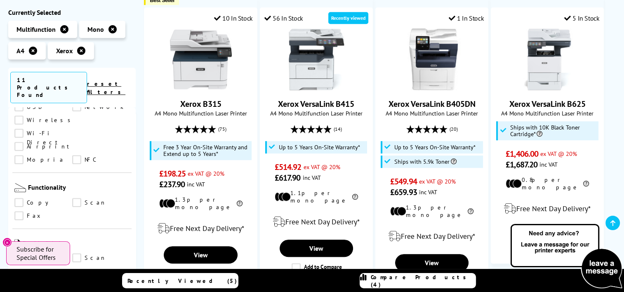
scroll to position [371, 0]
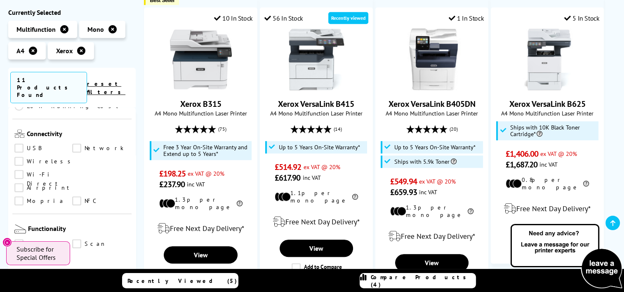
click at [19, 184] on link "Airprint" at bounding box center [43, 188] width 59 height 9
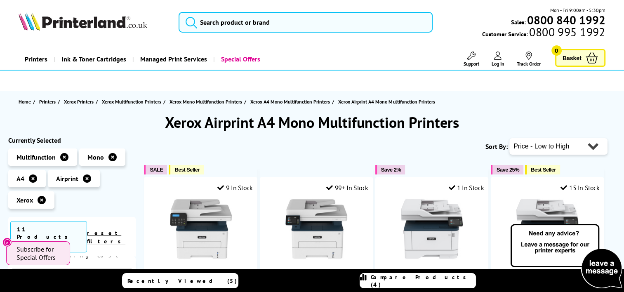
click at [41, 201] on icon at bounding box center [42, 200] width 8 height 8
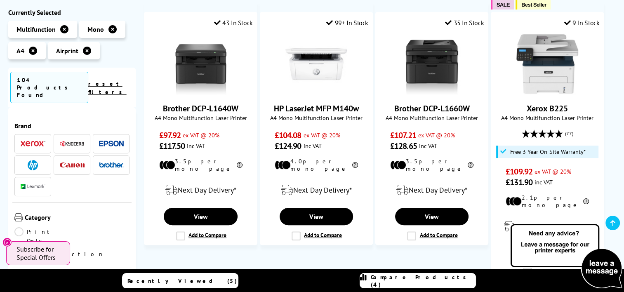
click at [71, 141] on img at bounding box center [72, 144] width 25 height 6
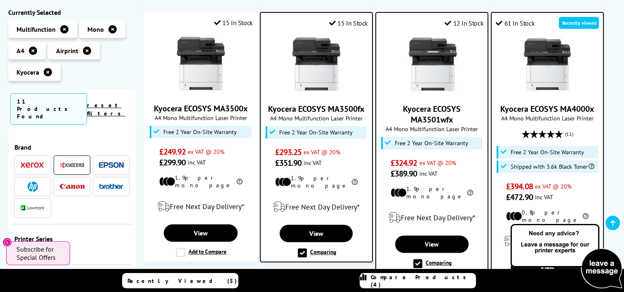
click at [544, 68] on img at bounding box center [548, 64] width 62 height 62
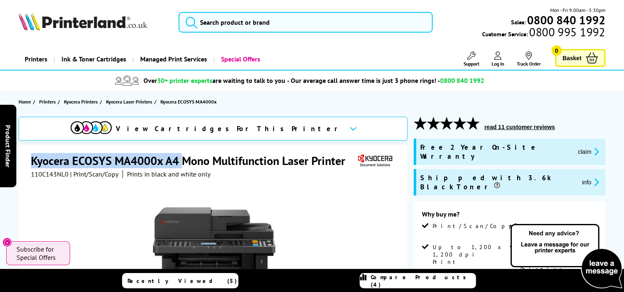
drag, startPoint x: 182, startPoint y: 164, endPoint x: 33, endPoint y: 162, distance: 149.0
click at [33, 162] on h1 "Kyocera ECOSYS MA4000x A4 Mono Multifunction Laser Printer" at bounding box center [192, 160] width 323 height 15
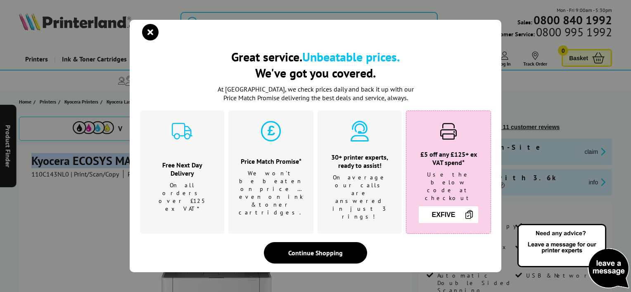
copy h1 "Kyocera ECOSYS MA4000x A4"
click at [152, 36] on icon "close modal" at bounding box center [150, 32] width 17 height 17
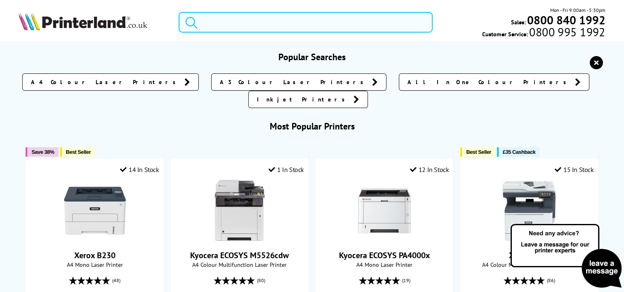
paste input "126N00411"
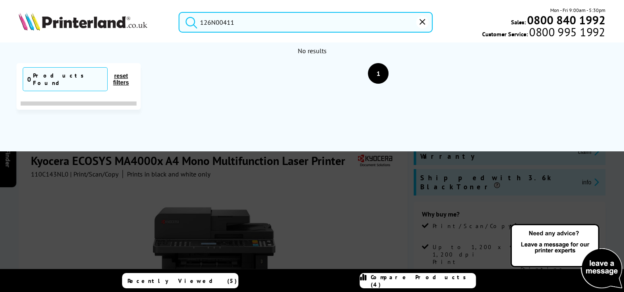
type input "126N00411"
click at [179, 12] on button "submit" at bounding box center [189, 21] width 21 height 18
click at [11, 27] on div "126N00411 Mon - Fri 9:00am - 5:30pm Sales: 0800 840 1992 Customer Service: 0800…" at bounding box center [312, 24] width 624 height 36
